Goal: Information Seeking & Learning: Find specific fact

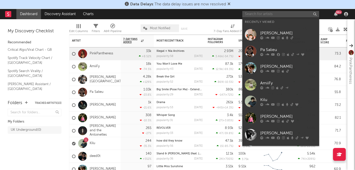
click at [256, 14] on input "text" at bounding box center [280, 14] width 77 height 6
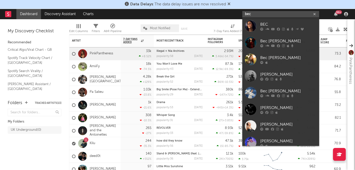
type input "bec"
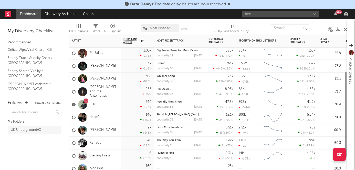
click at [117, 102] on div "1 Kilu" at bounding box center [94, 104] width 51 height 13
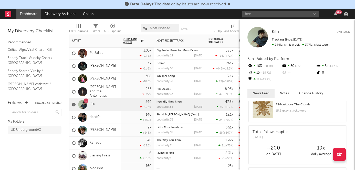
scroll to position [94, 0]
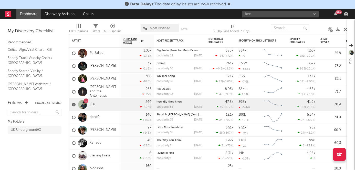
click at [58, 147] on div "My Folders UK Underground ( 0 )" at bounding box center [35, 128] width 54 height 42
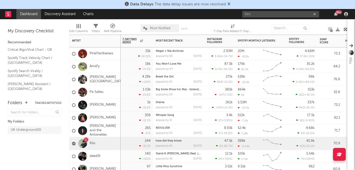
click at [108, 63] on div "AmiiFy" at bounding box center [94, 66] width 51 height 13
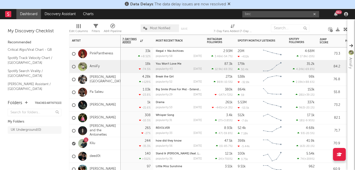
scroll to position [0, 0]
click at [121, 51] on div "33k +8.52 %" at bounding box center [136, 53] width 33 height 13
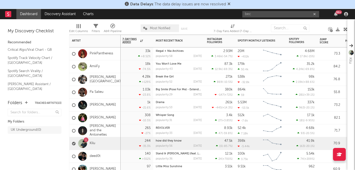
click at [103, 139] on div "1 Kilu" at bounding box center [94, 143] width 51 height 13
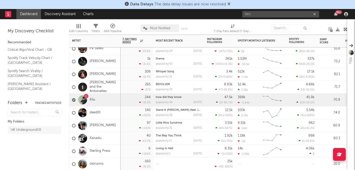
click at [112, 96] on div "1 Kilu" at bounding box center [94, 99] width 51 height 13
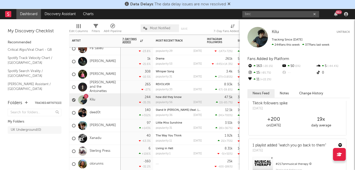
scroll to position [121, 0]
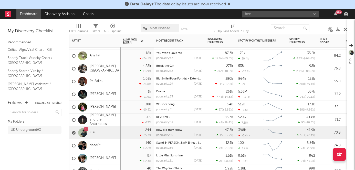
click at [116, 81] on div "Pa Salieu" at bounding box center [94, 81] width 51 height 13
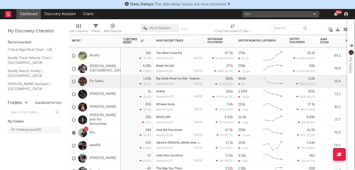
scroll to position [0, 0]
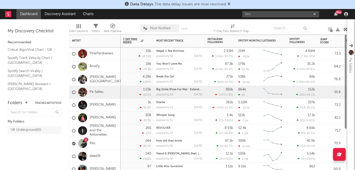
click at [117, 63] on div "AmiiFy" at bounding box center [94, 66] width 51 height 13
